Goal: Transaction & Acquisition: Purchase product/service

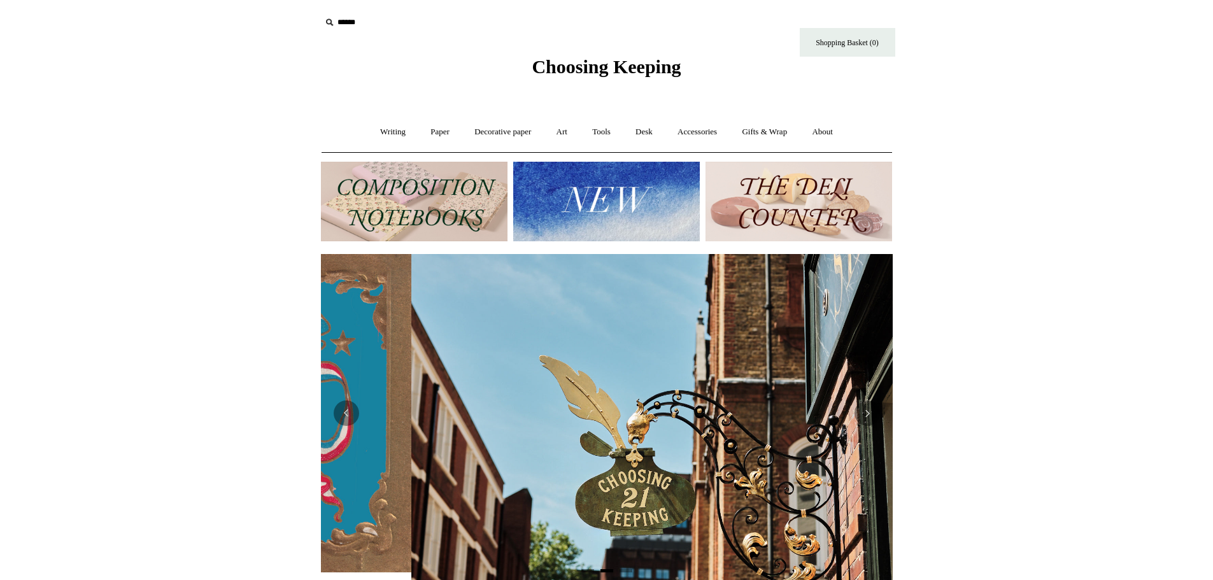
scroll to position [0, 572]
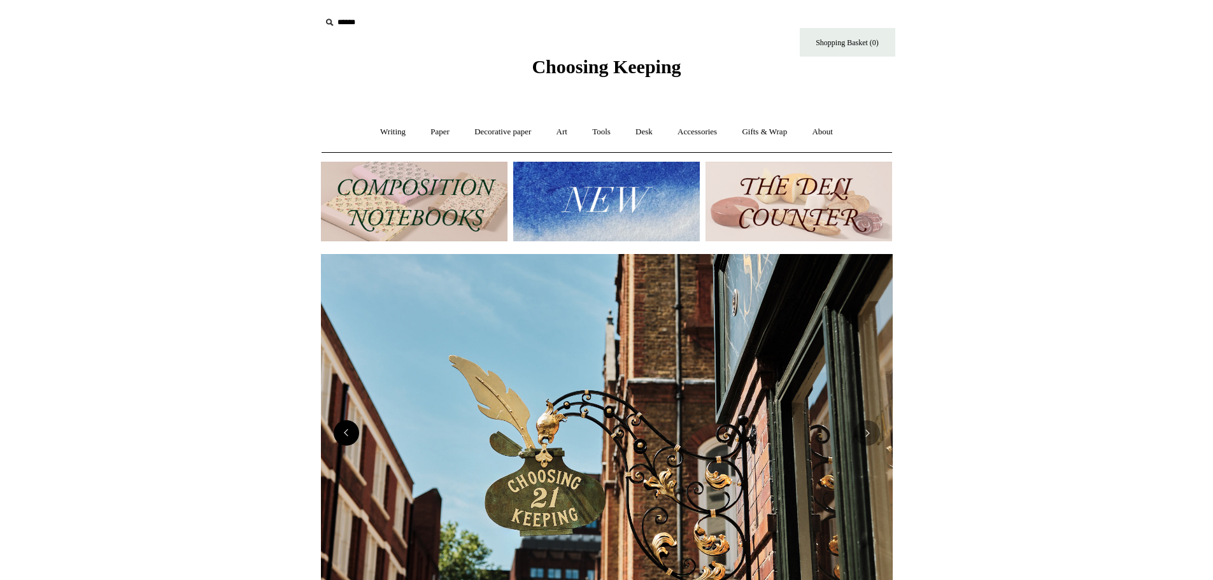
click at [351, 436] on button "Previous" at bounding box center [346, 432] width 25 height 25
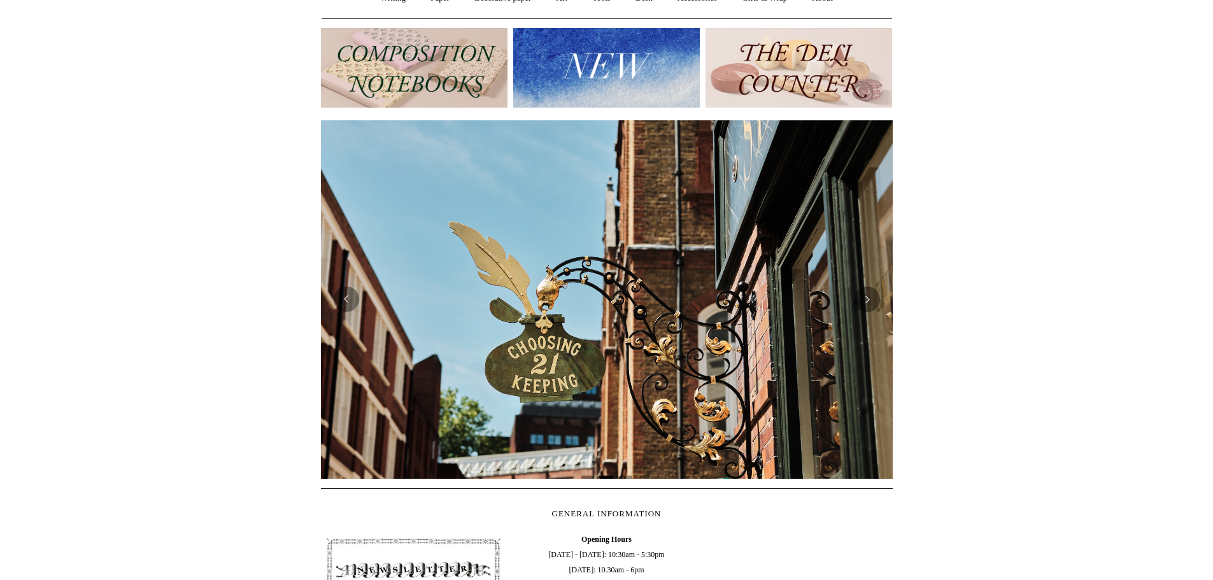
scroll to position [0, 0]
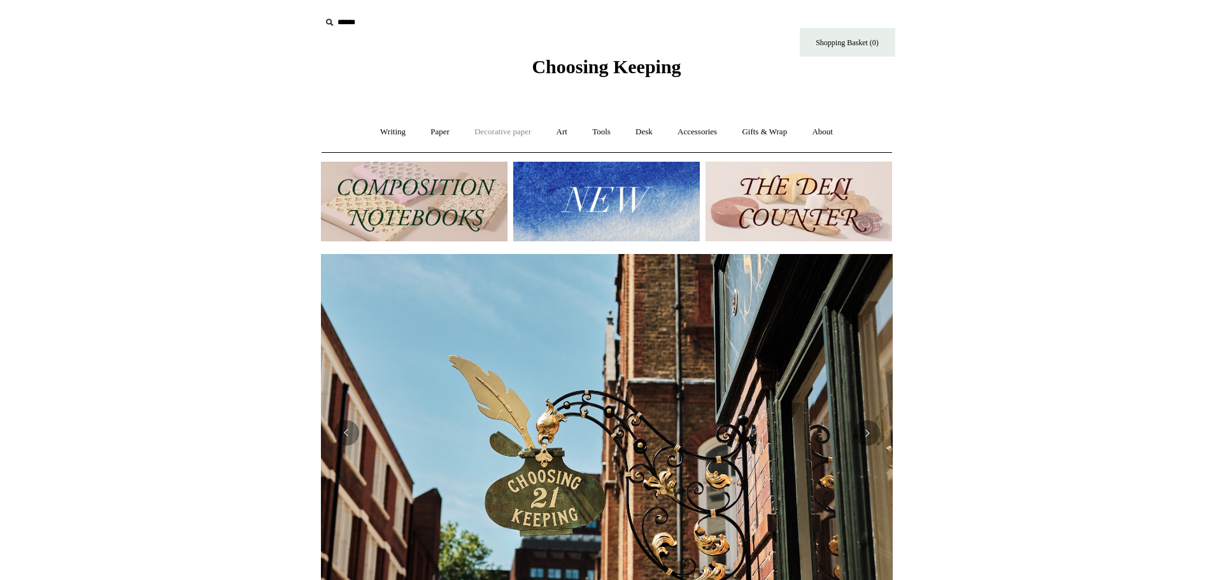
click at [488, 128] on link "Decorative paper +" at bounding box center [503, 132] width 80 height 34
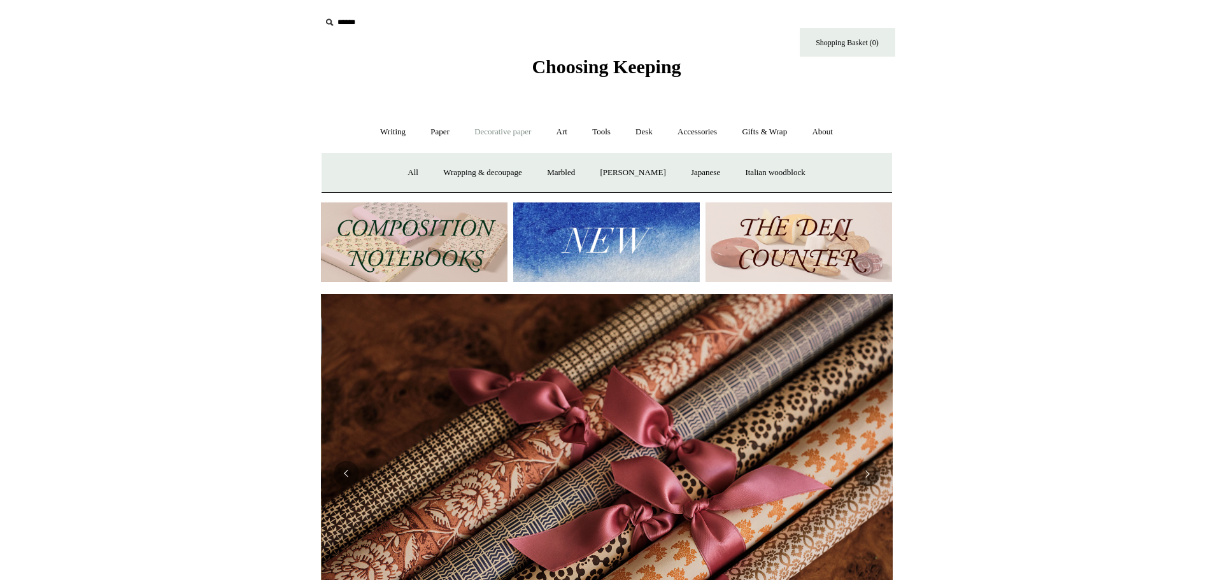
scroll to position [0, 1144]
click at [646, 171] on link "[PERSON_NAME]" at bounding box center [632, 173] width 89 height 34
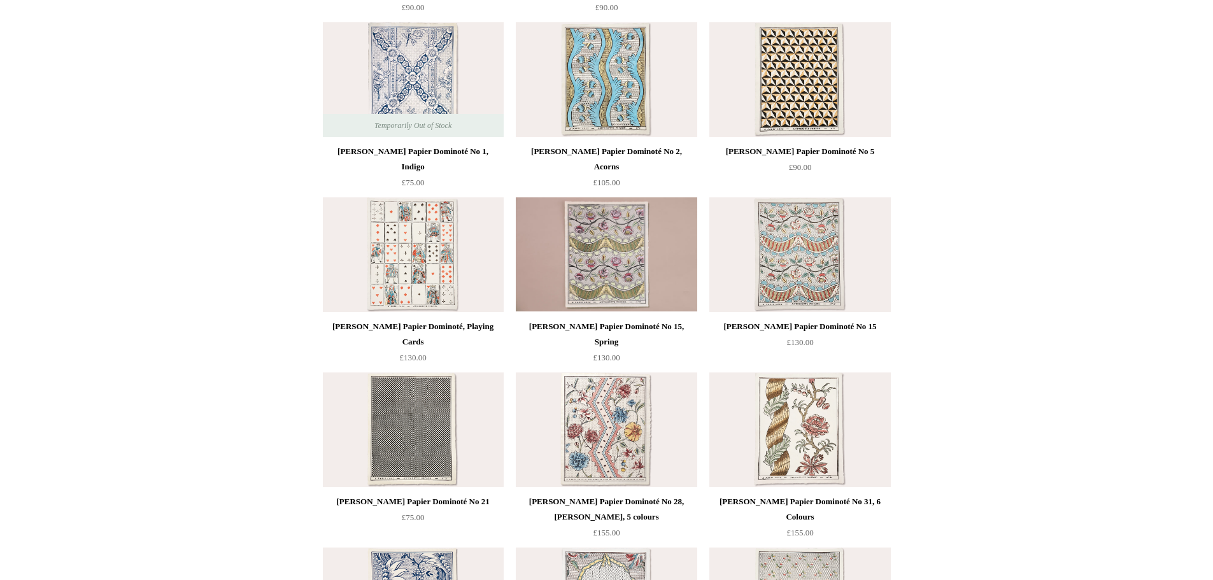
scroll to position [382, 0]
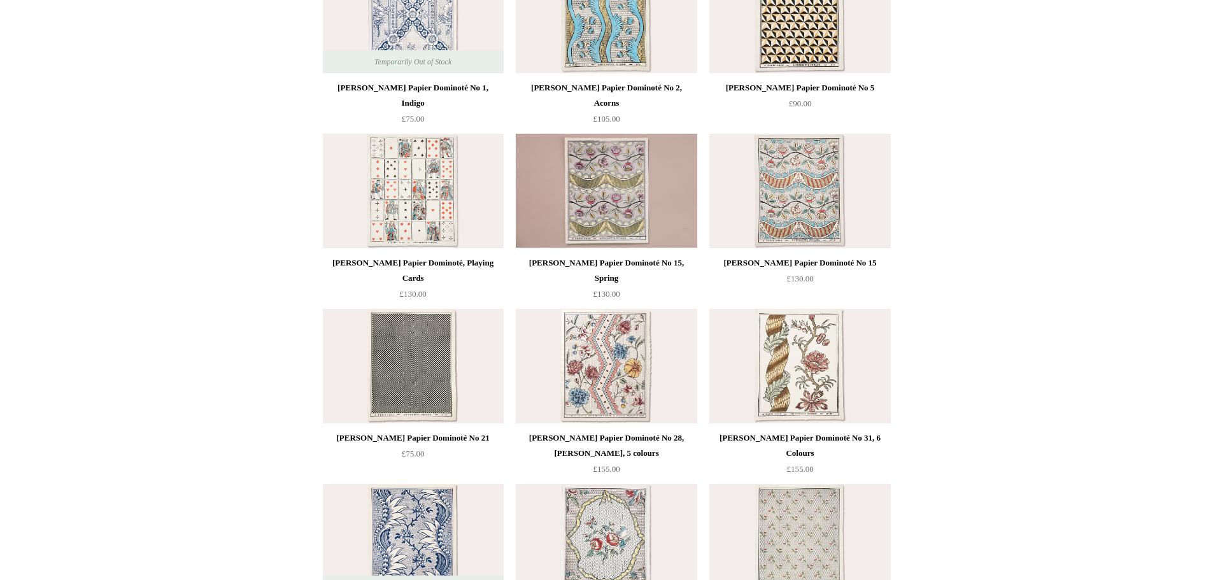
click at [804, 373] on img at bounding box center [799, 366] width 181 height 115
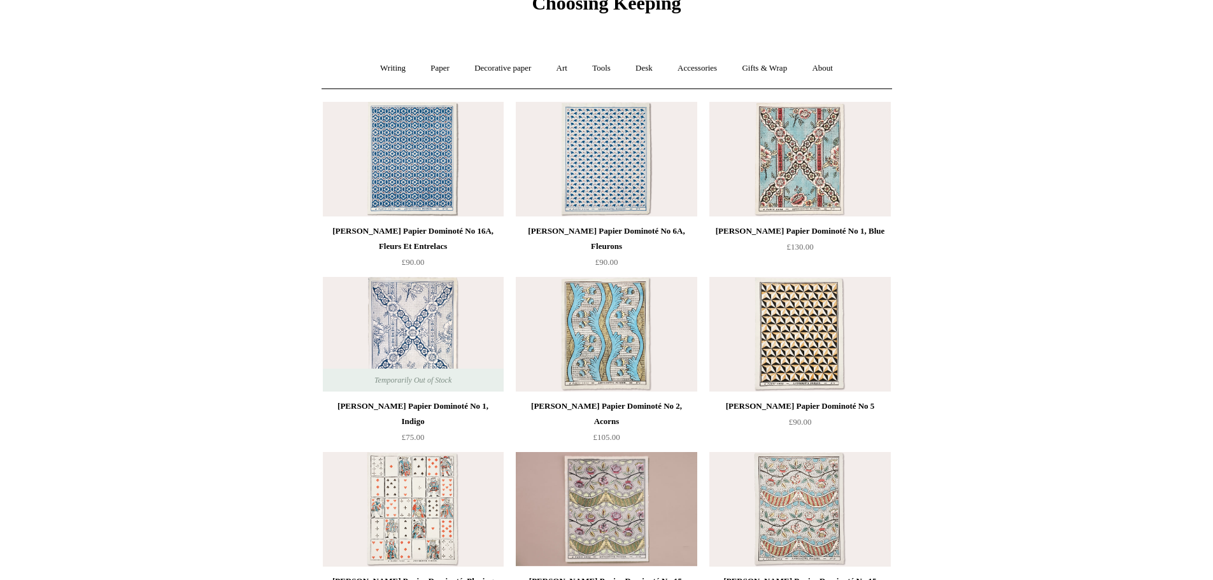
scroll to position [0, 0]
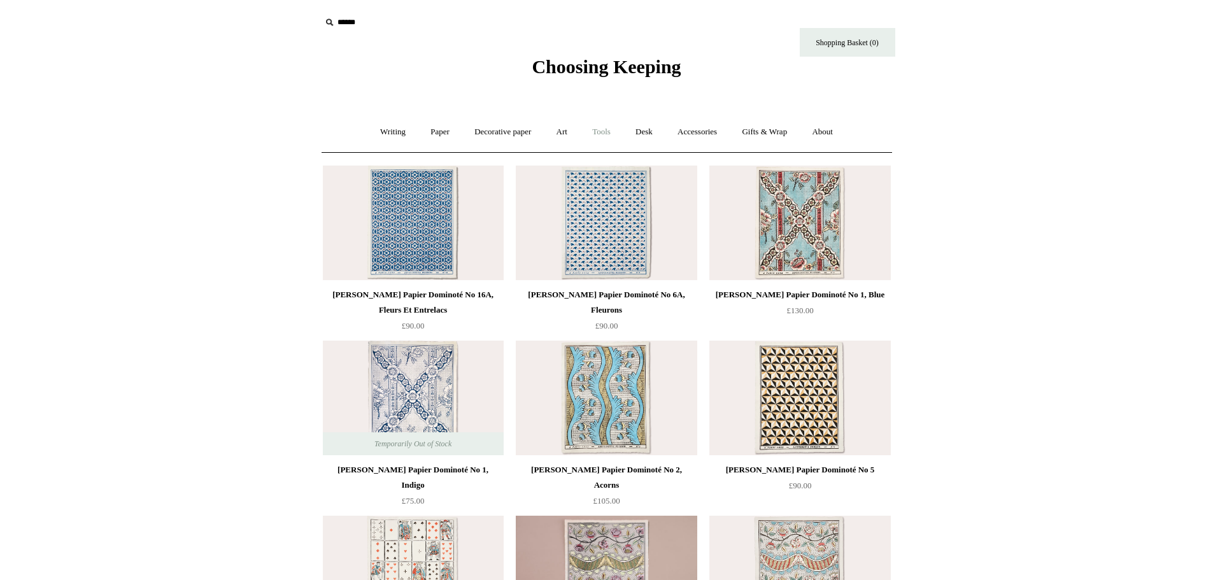
click at [603, 131] on link "Tools +" at bounding box center [601, 132] width 41 height 34
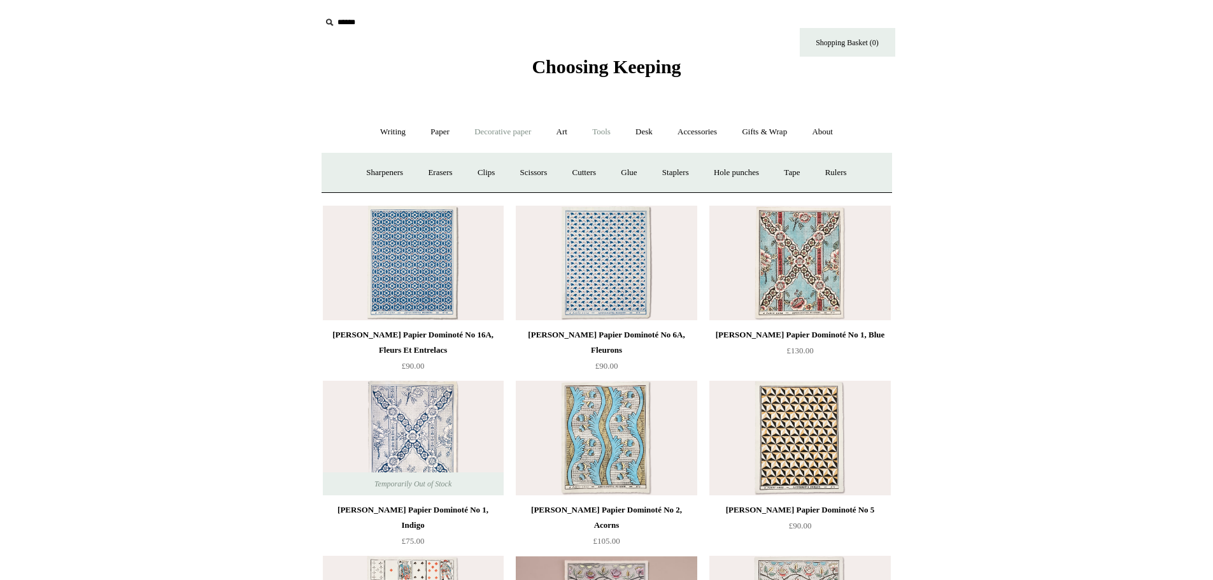
click at [504, 127] on link "Decorative paper +" at bounding box center [503, 132] width 80 height 34
click at [717, 169] on link "Japanese" at bounding box center [706, 173] width 52 height 34
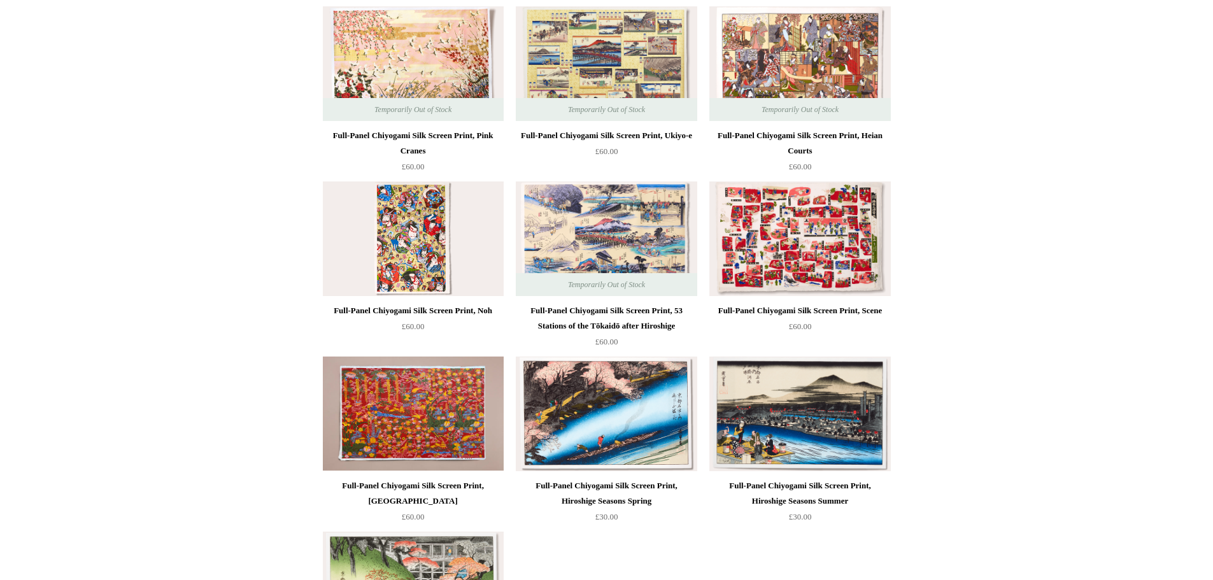
scroll to position [446, 0]
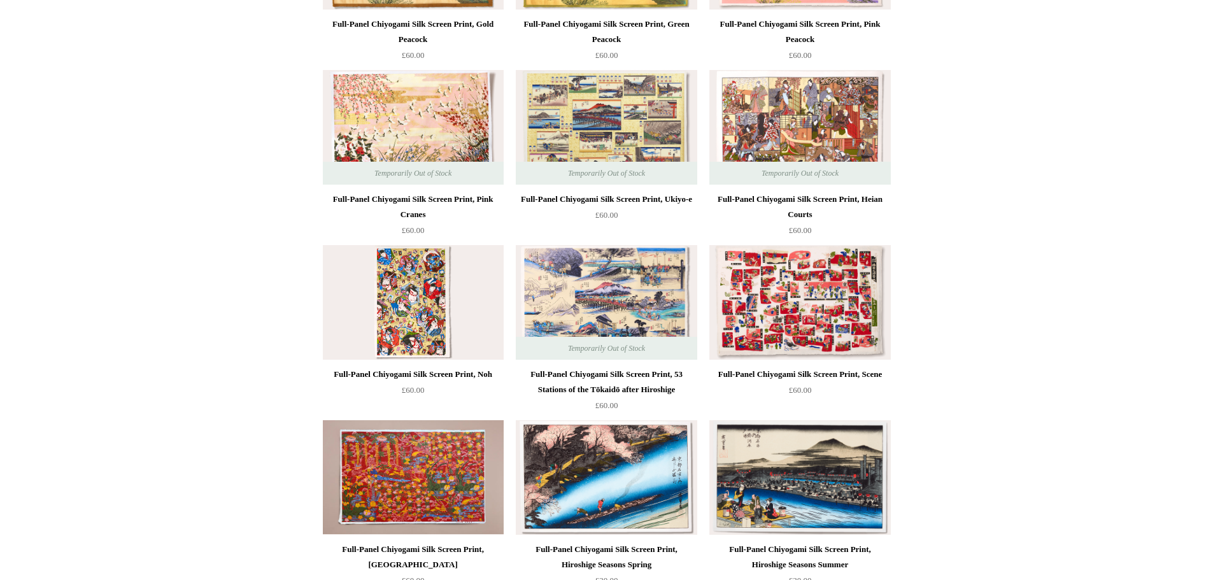
click at [389, 310] on img at bounding box center [413, 302] width 181 height 115
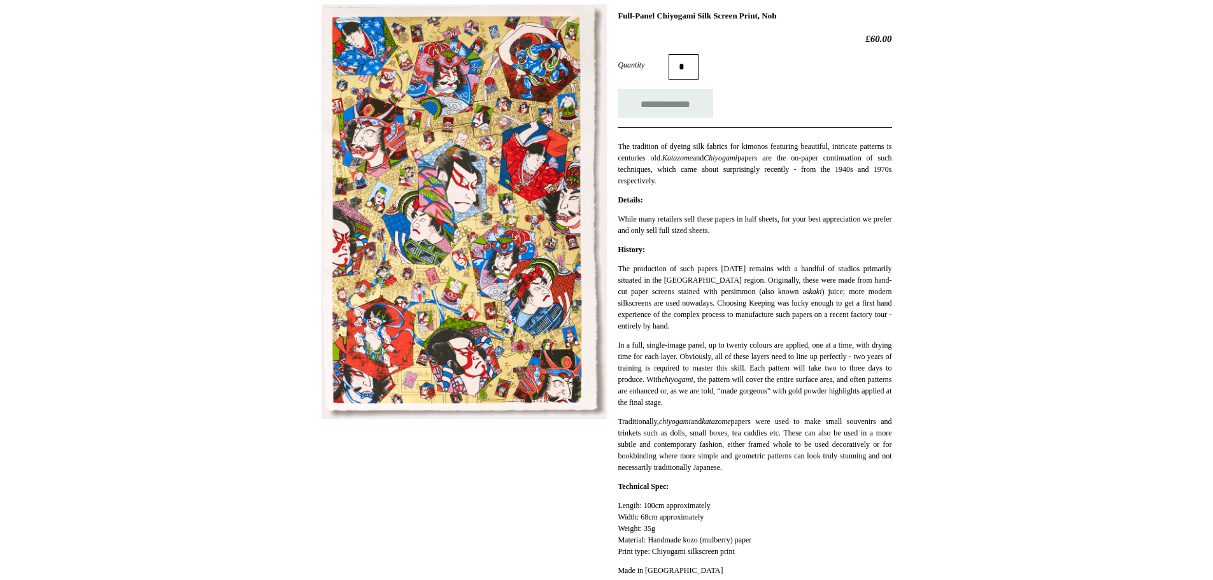
scroll to position [255, 0]
